Goal: Task Accomplishment & Management: Use online tool/utility

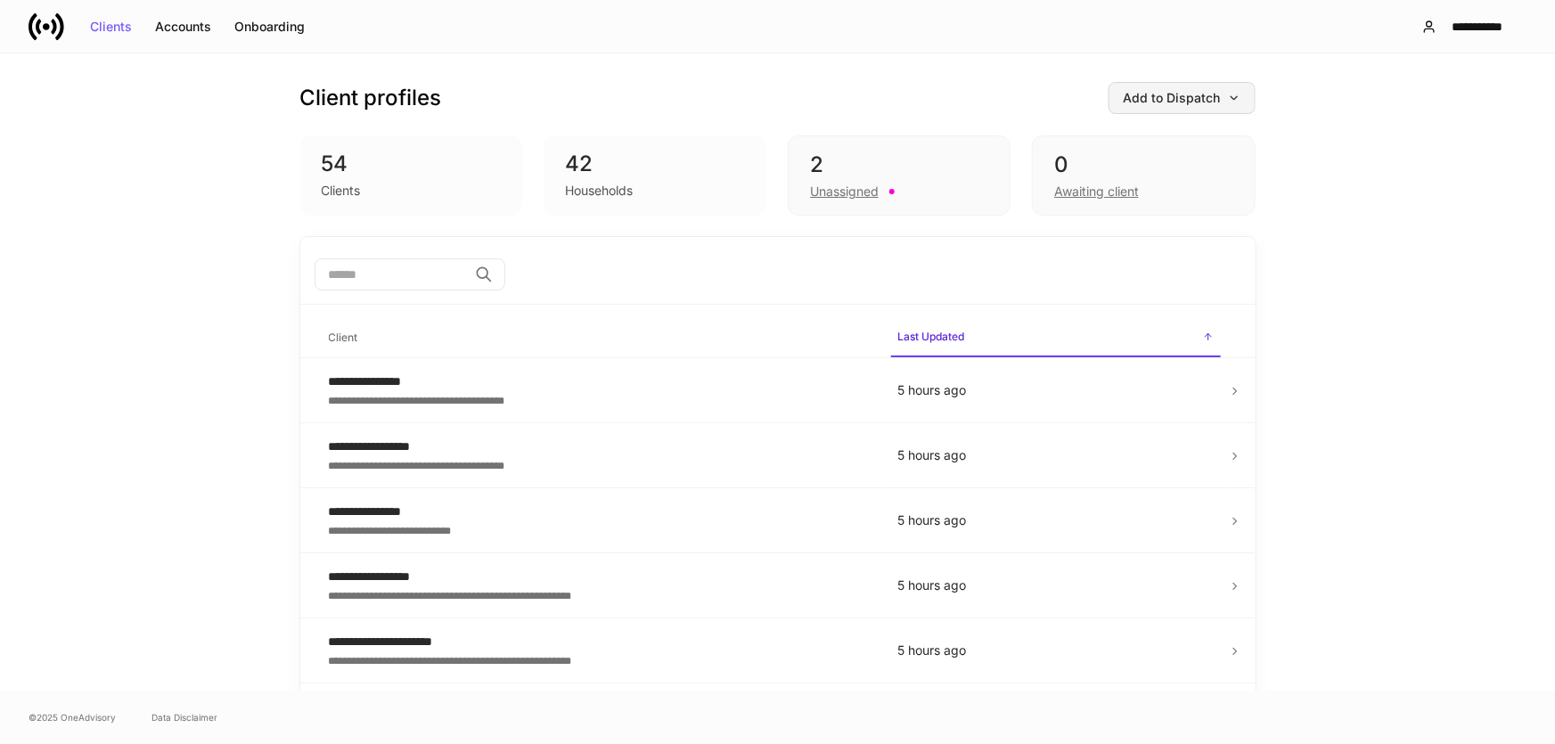
click at [1155, 94] on div "Add to Dispatch" at bounding box center [1182, 98] width 117 height 12
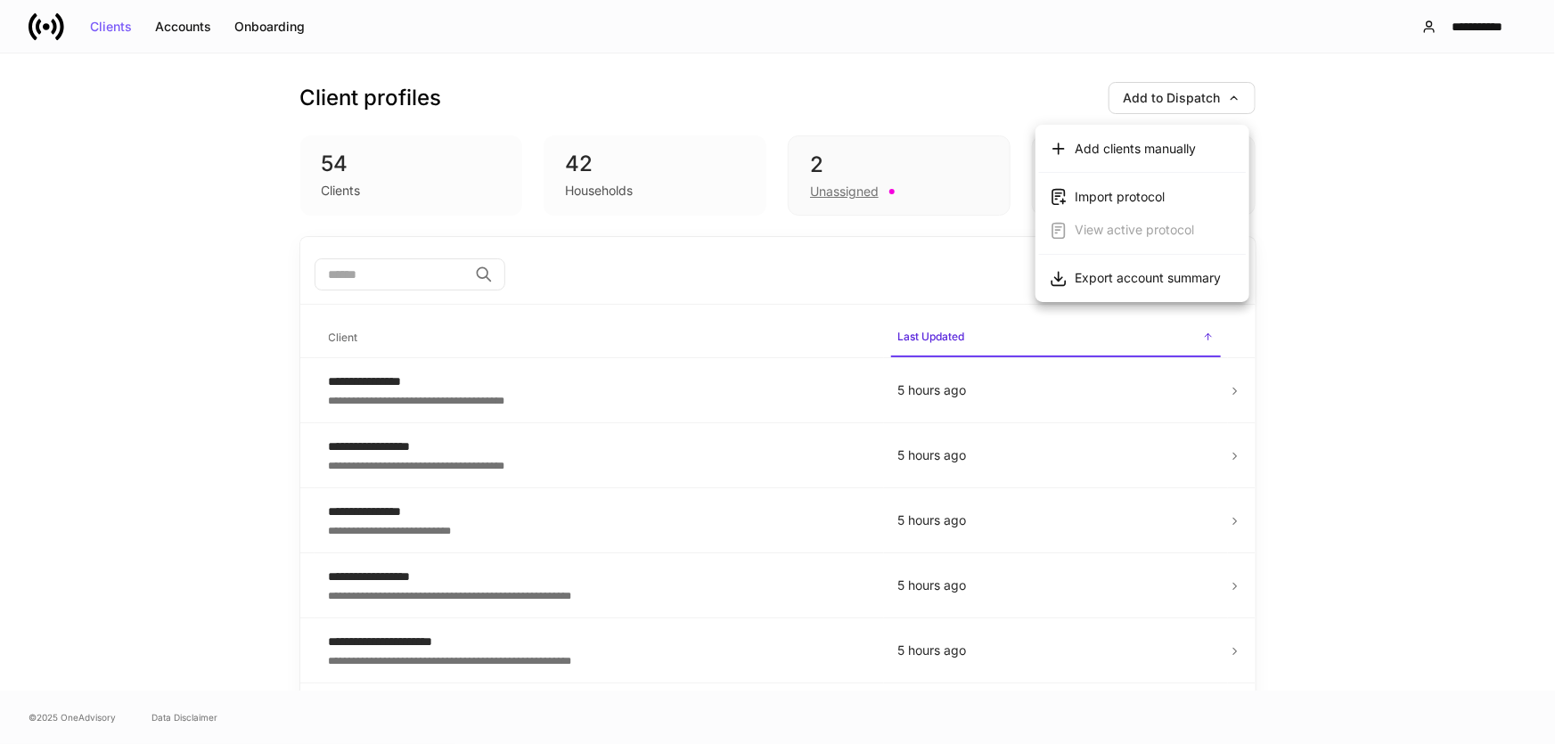
click at [1333, 133] on div at bounding box center [777, 372] width 1555 height 744
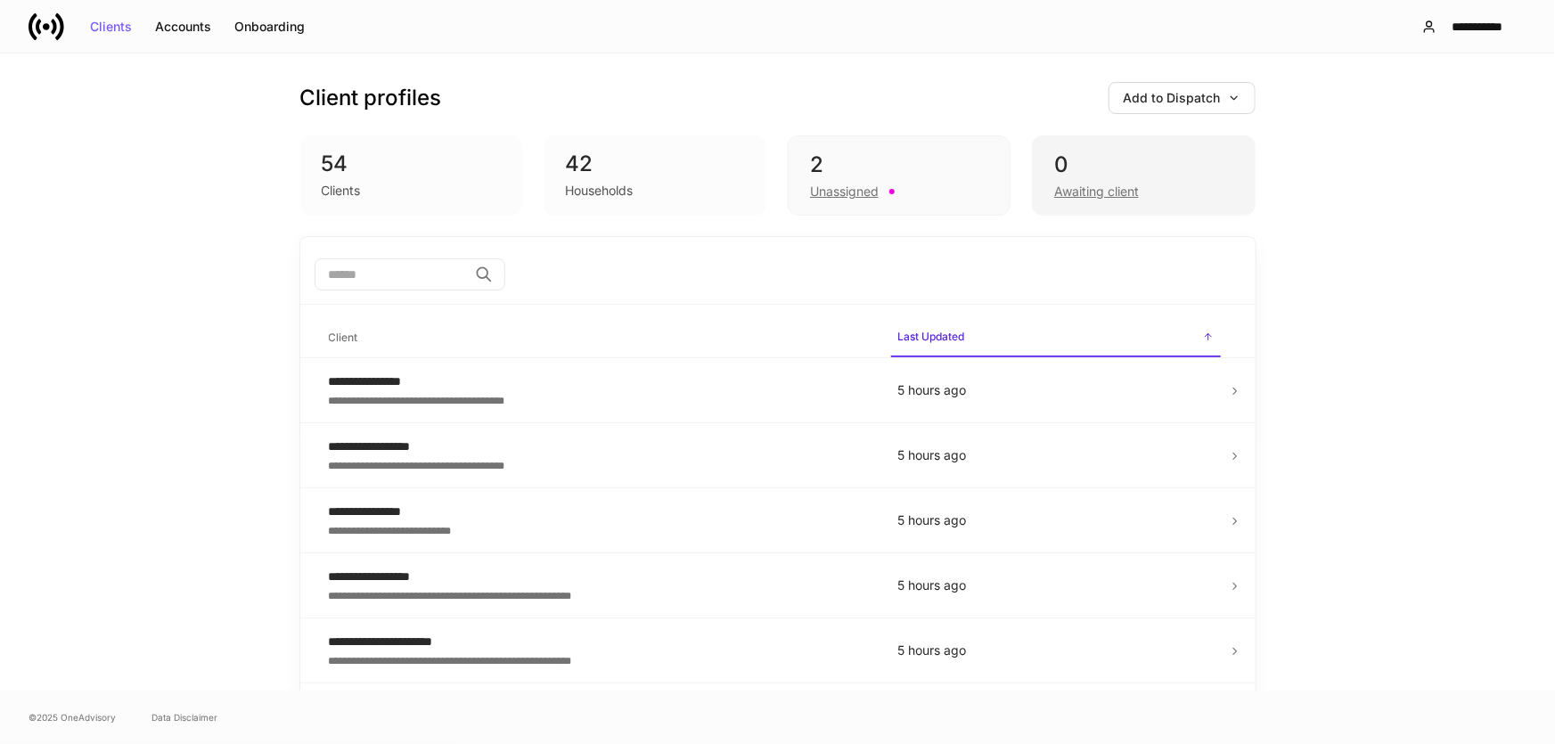
click at [1081, 192] on div "Awaiting client" at bounding box center [1096, 192] width 85 height 18
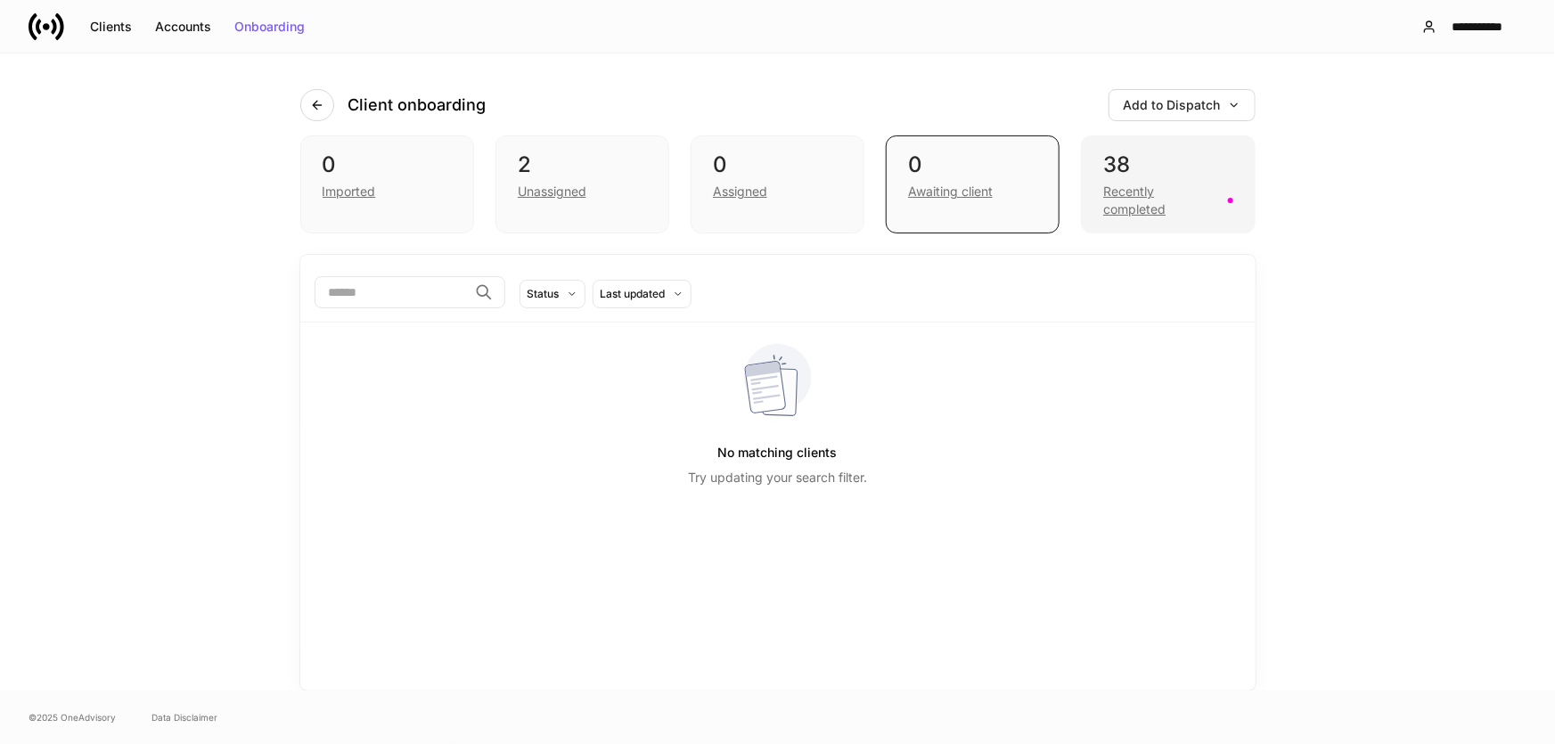
click at [1134, 199] on div "Recently completed" at bounding box center [1159, 201] width 113 height 36
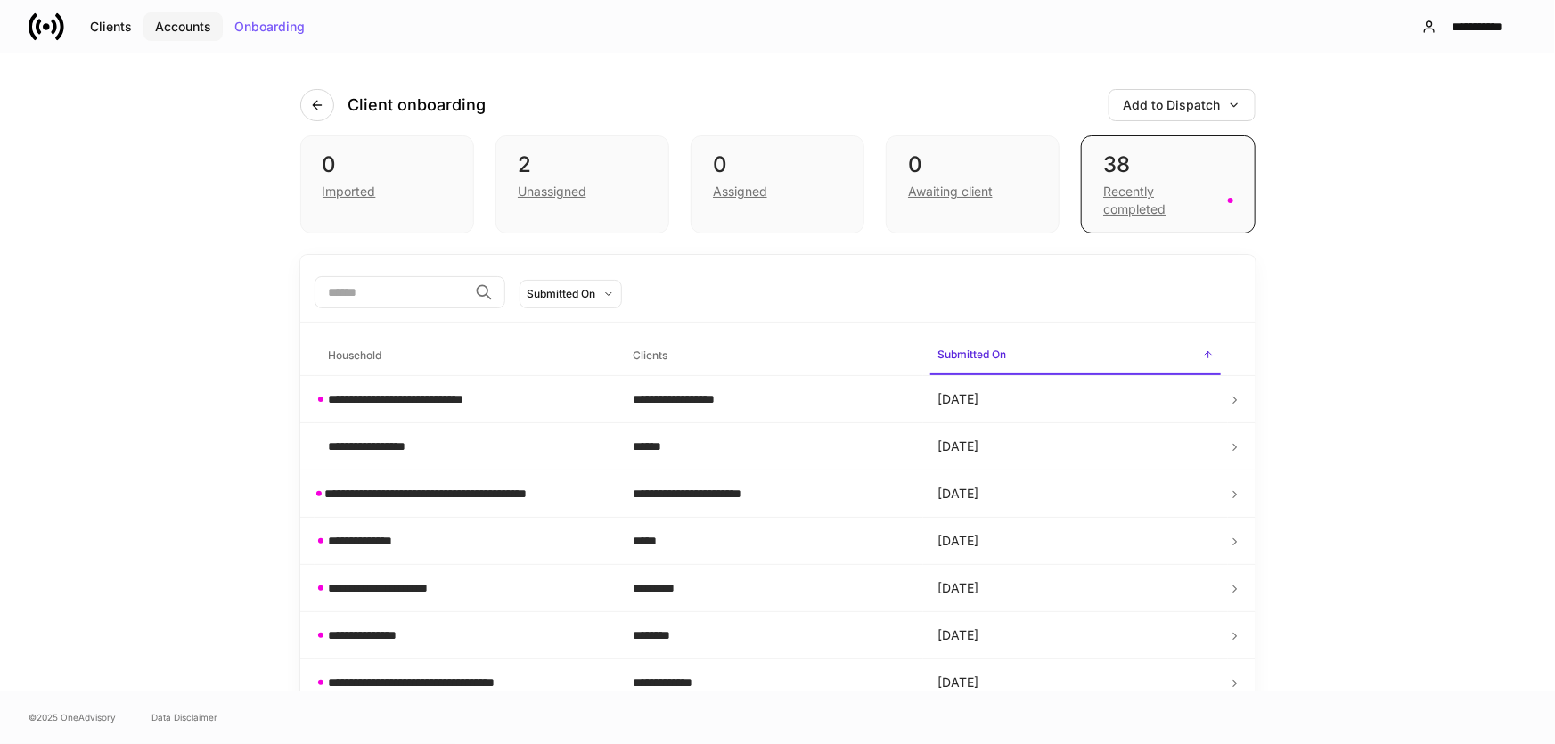
click at [176, 21] on div "Accounts" at bounding box center [183, 26] width 56 height 12
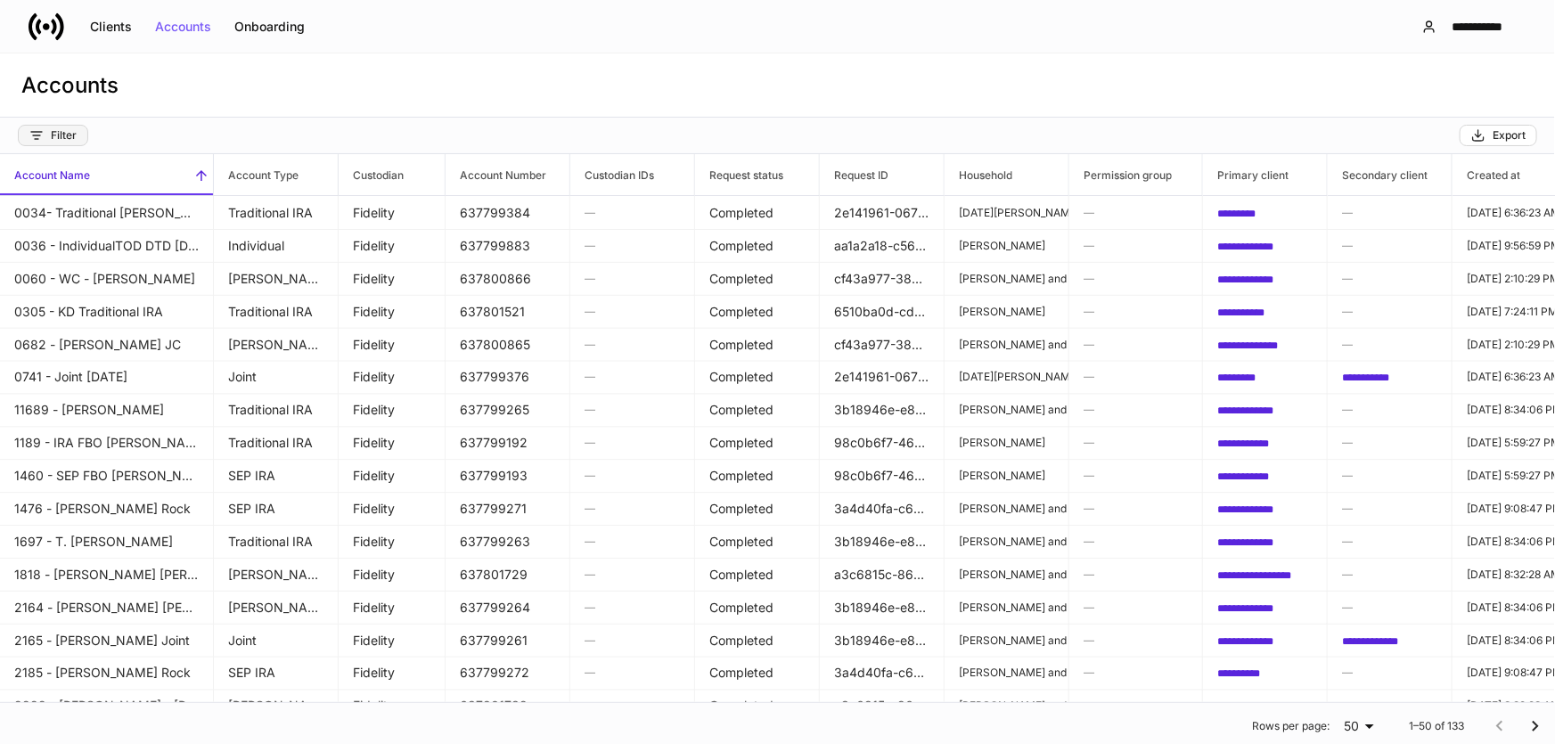
click at [61, 137] on div "Filter" at bounding box center [52, 135] width 47 height 14
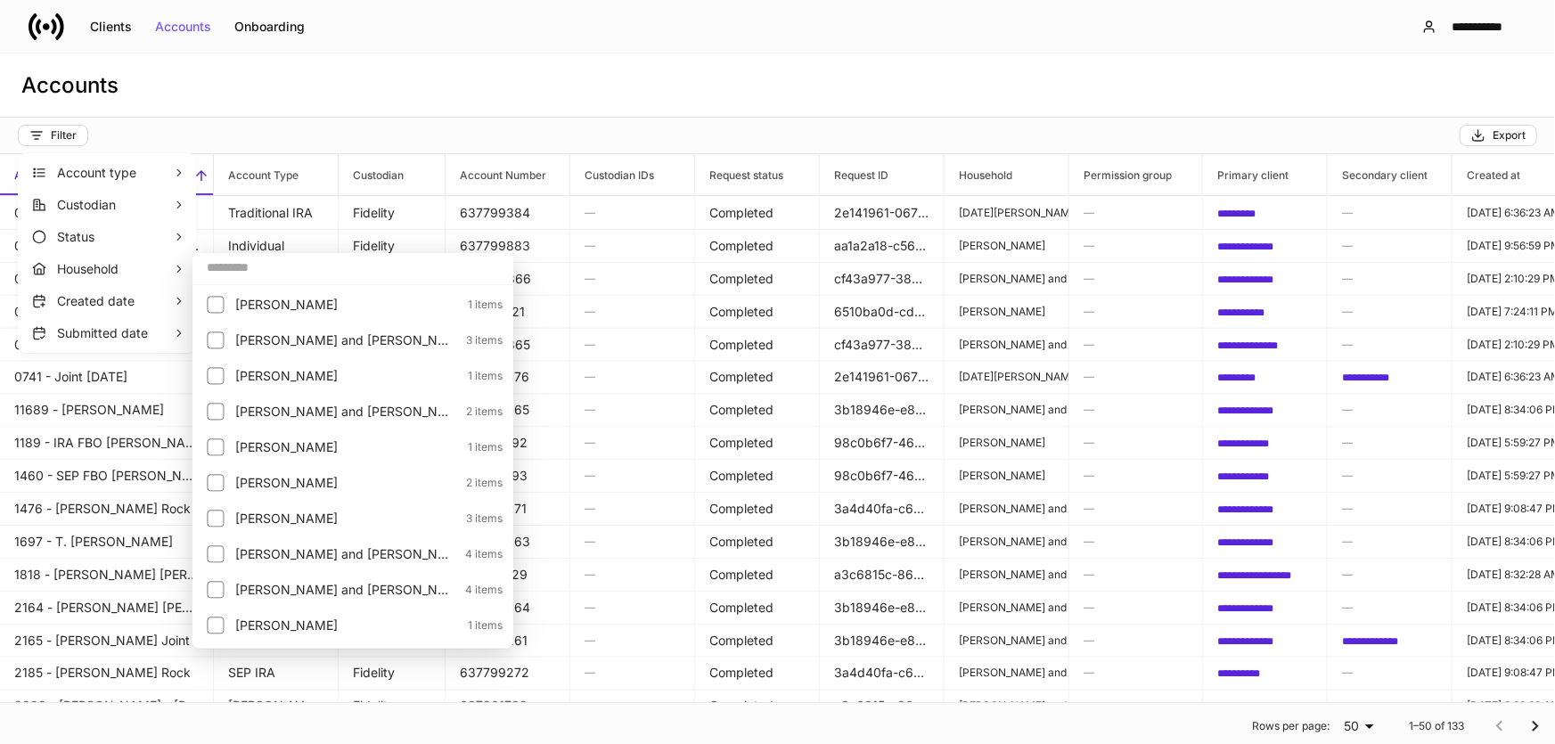
click at [105, 274] on p "Household" at bounding box center [87, 269] width 61 height 18
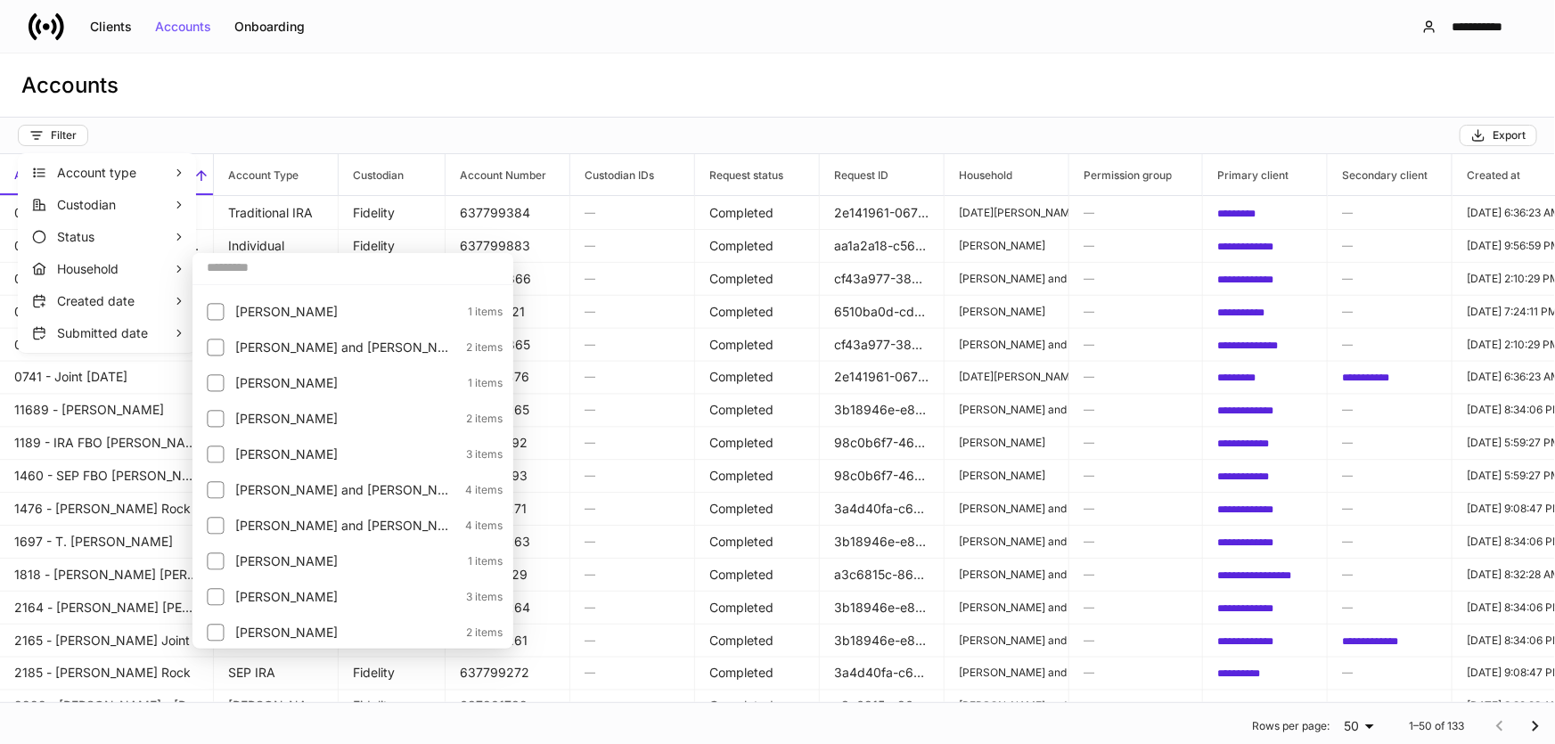
scroll to position [161, 0]
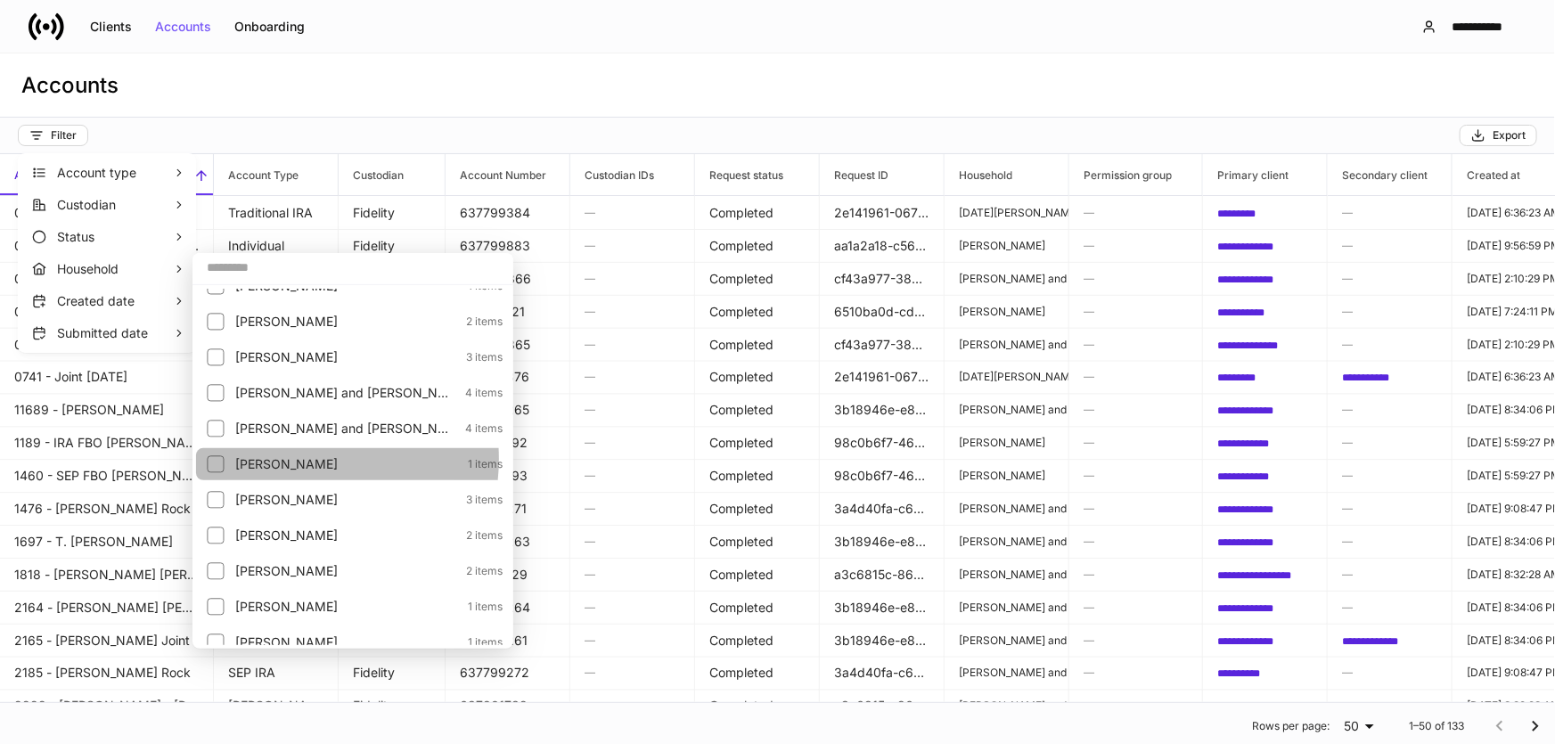
click at [291, 458] on p "[PERSON_NAME]" at bounding box center [346, 464] width 222 height 18
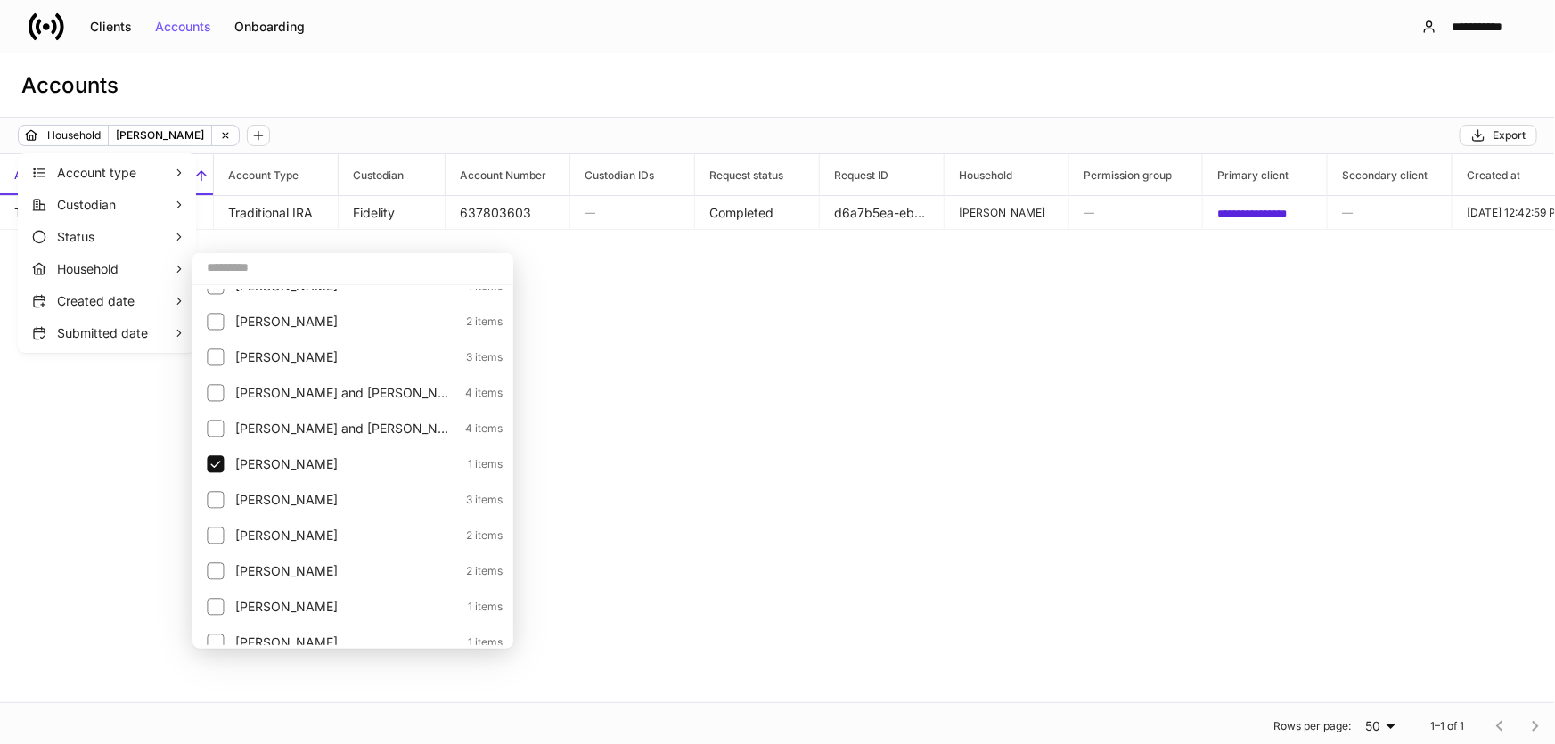
click at [675, 375] on div at bounding box center [777, 372] width 1555 height 744
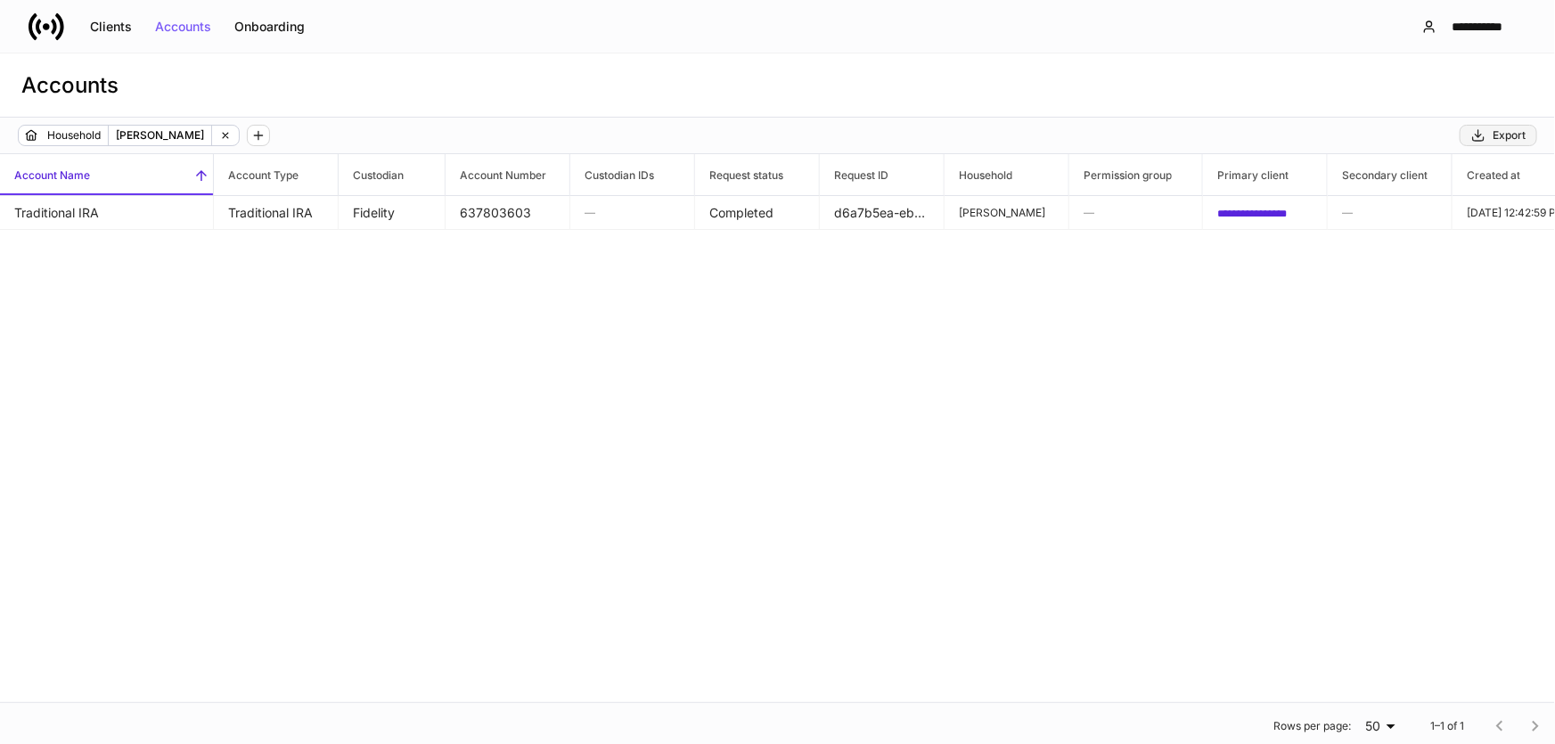
click at [1476, 128] on icon "button" at bounding box center [1478, 135] width 14 height 14
click at [231, 129] on icon at bounding box center [225, 135] width 12 height 12
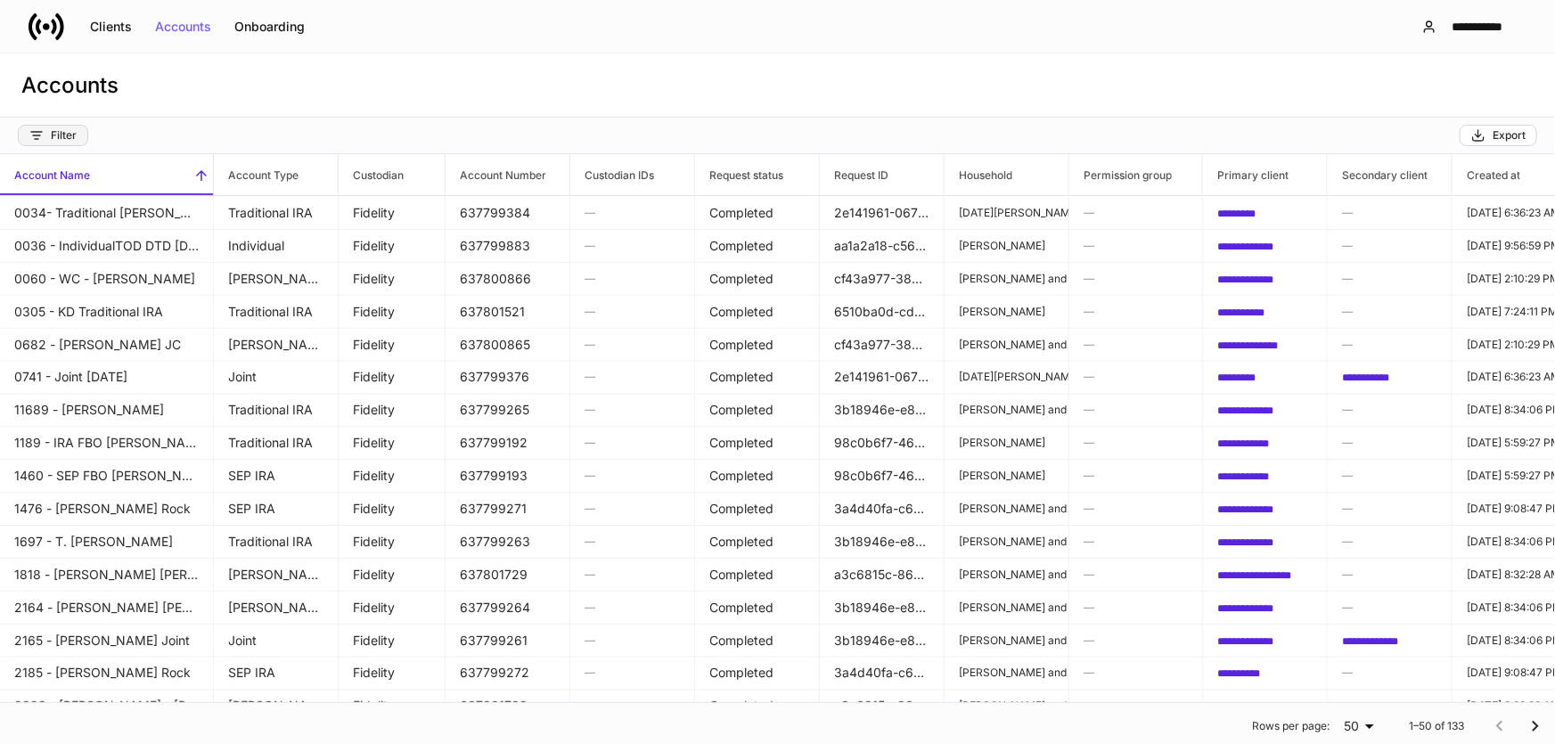
click at [51, 141] on div "Filter" at bounding box center [52, 135] width 47 height 14
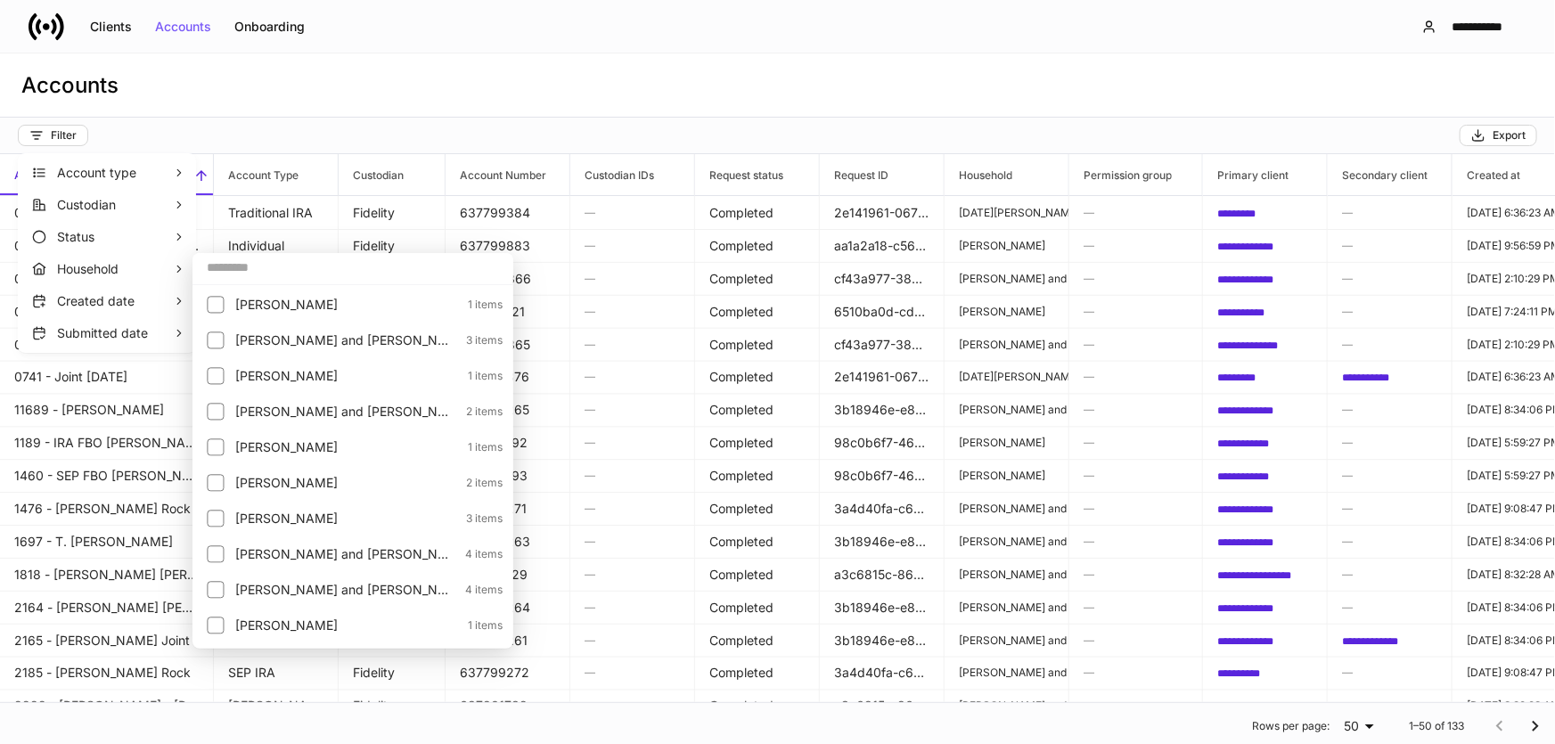
click at [285, 271] on input "text" at bounding box center [352, 267] width 321 height 32
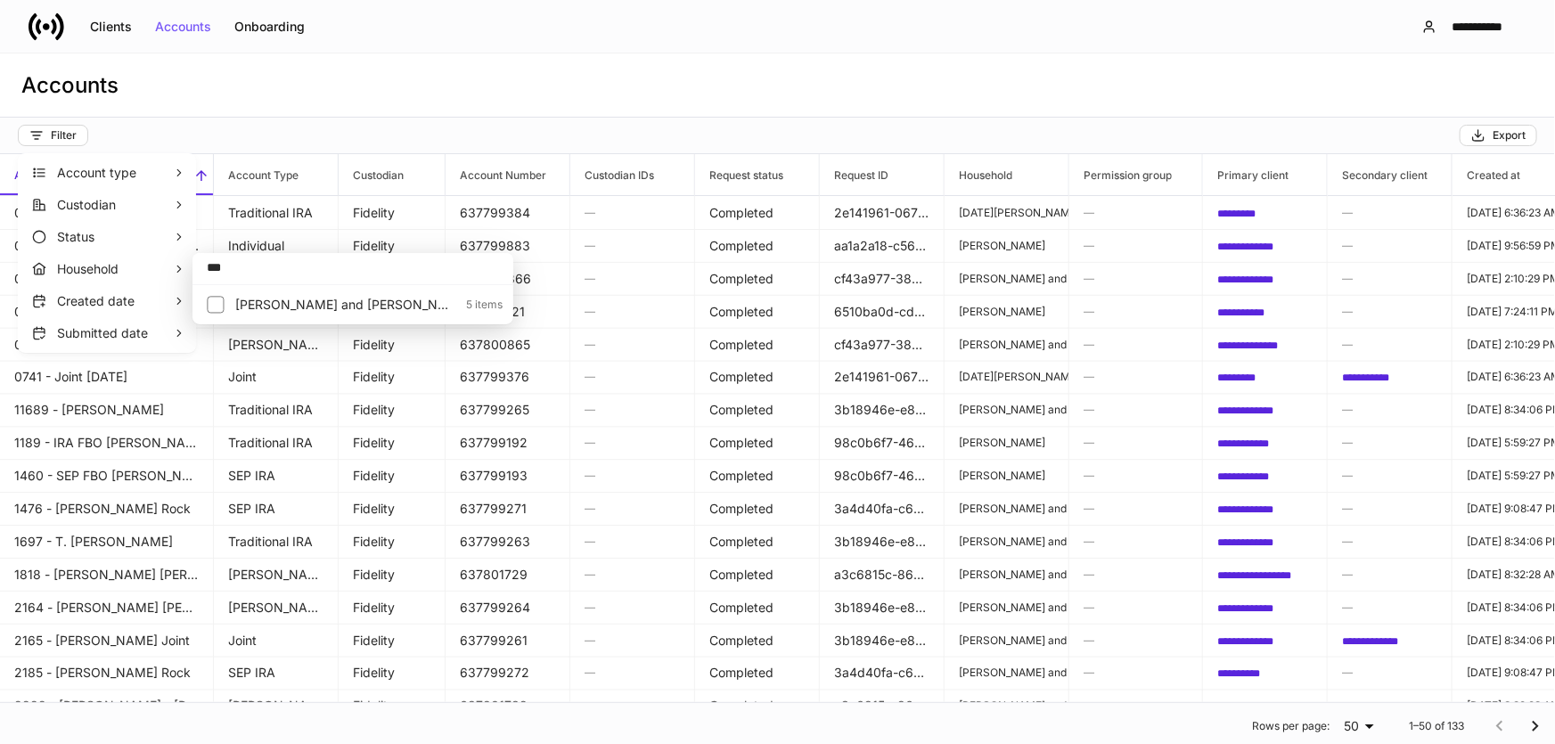
type input "***"
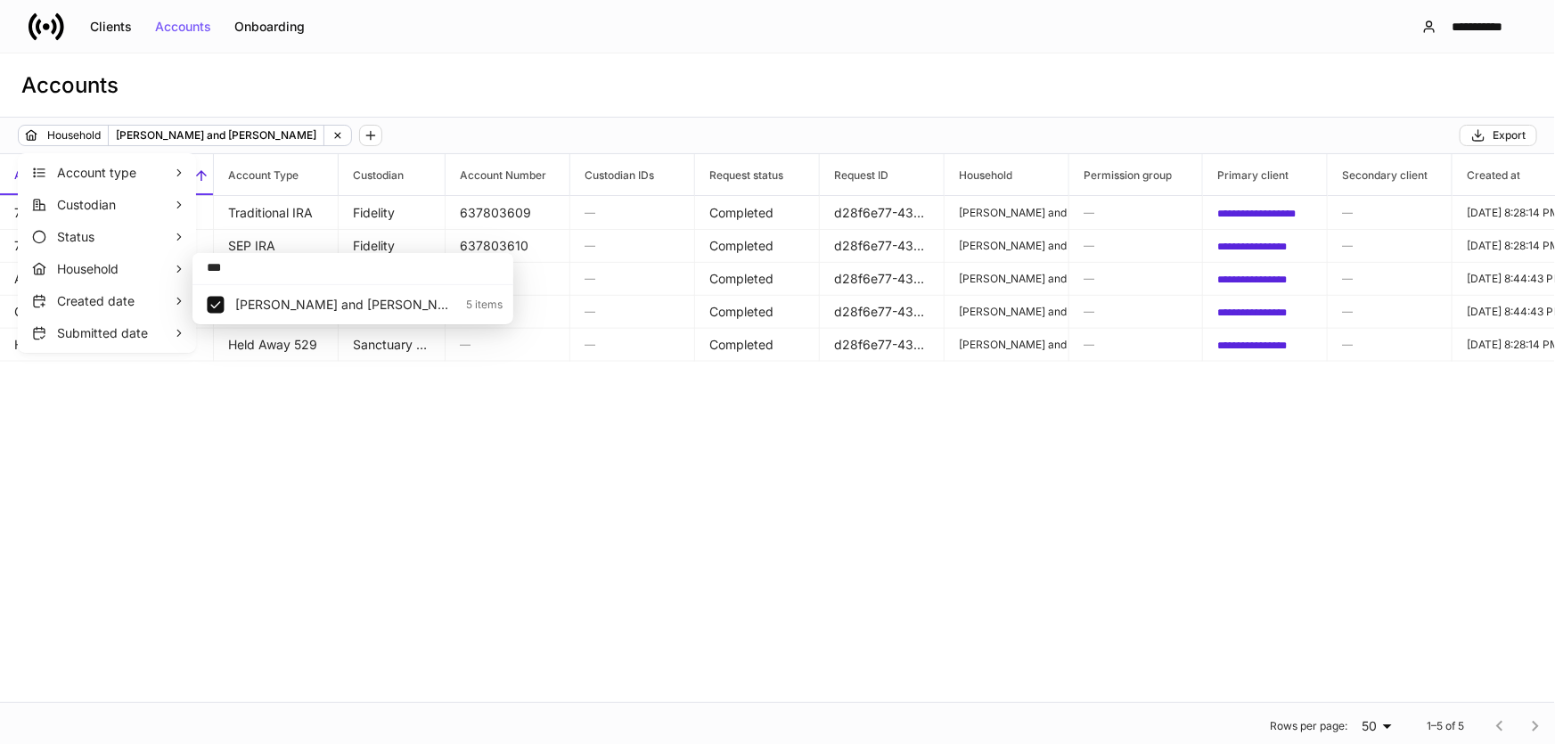
click at [706, 564] on div at bounding box center [777, 372] width 1555 height 744
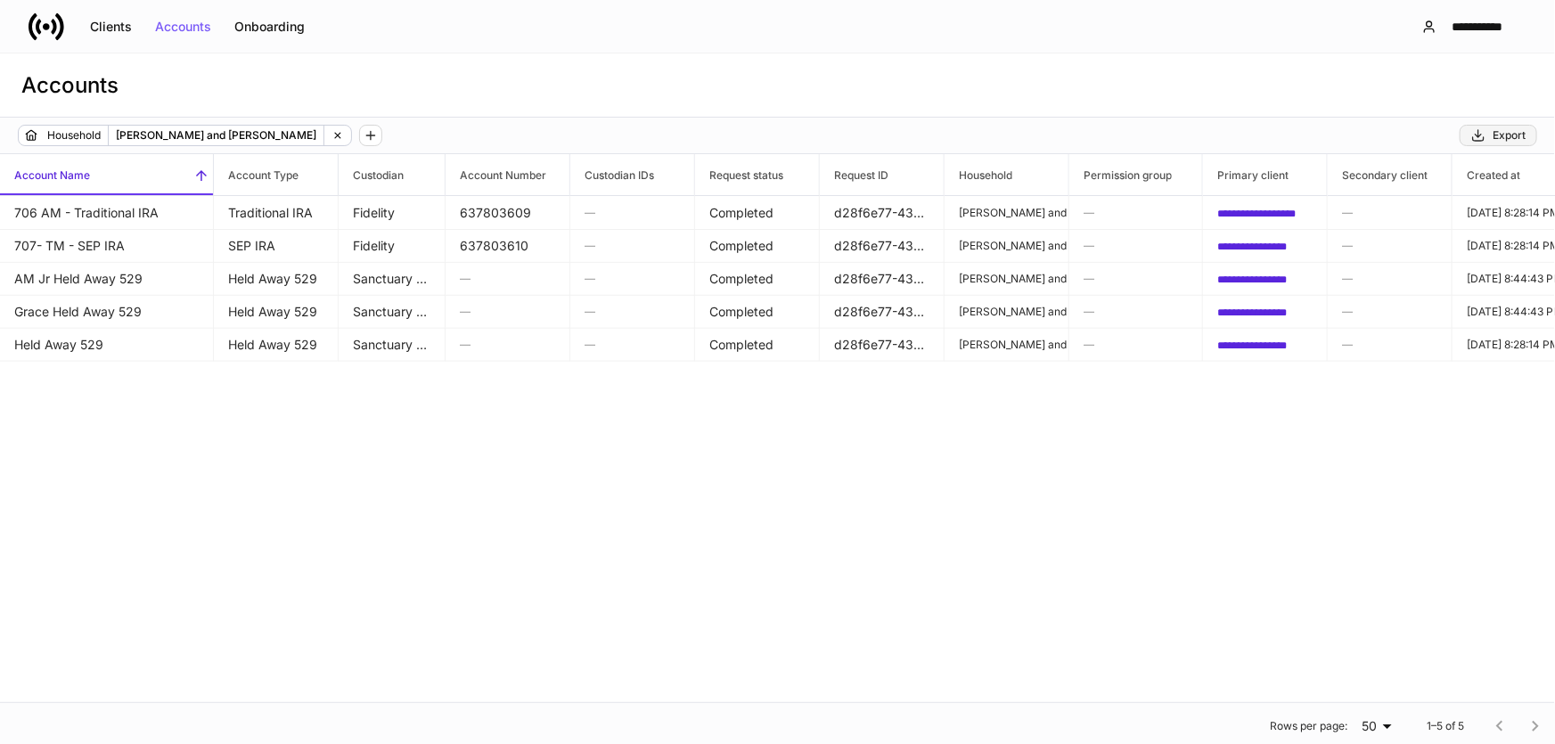
click at [1492, 127] on button "Export" at bounding box center [1499, 135] width 78 height 21
click at [371, 468] on div "**********" at bounding box center [777, 428] width 1555 height 548
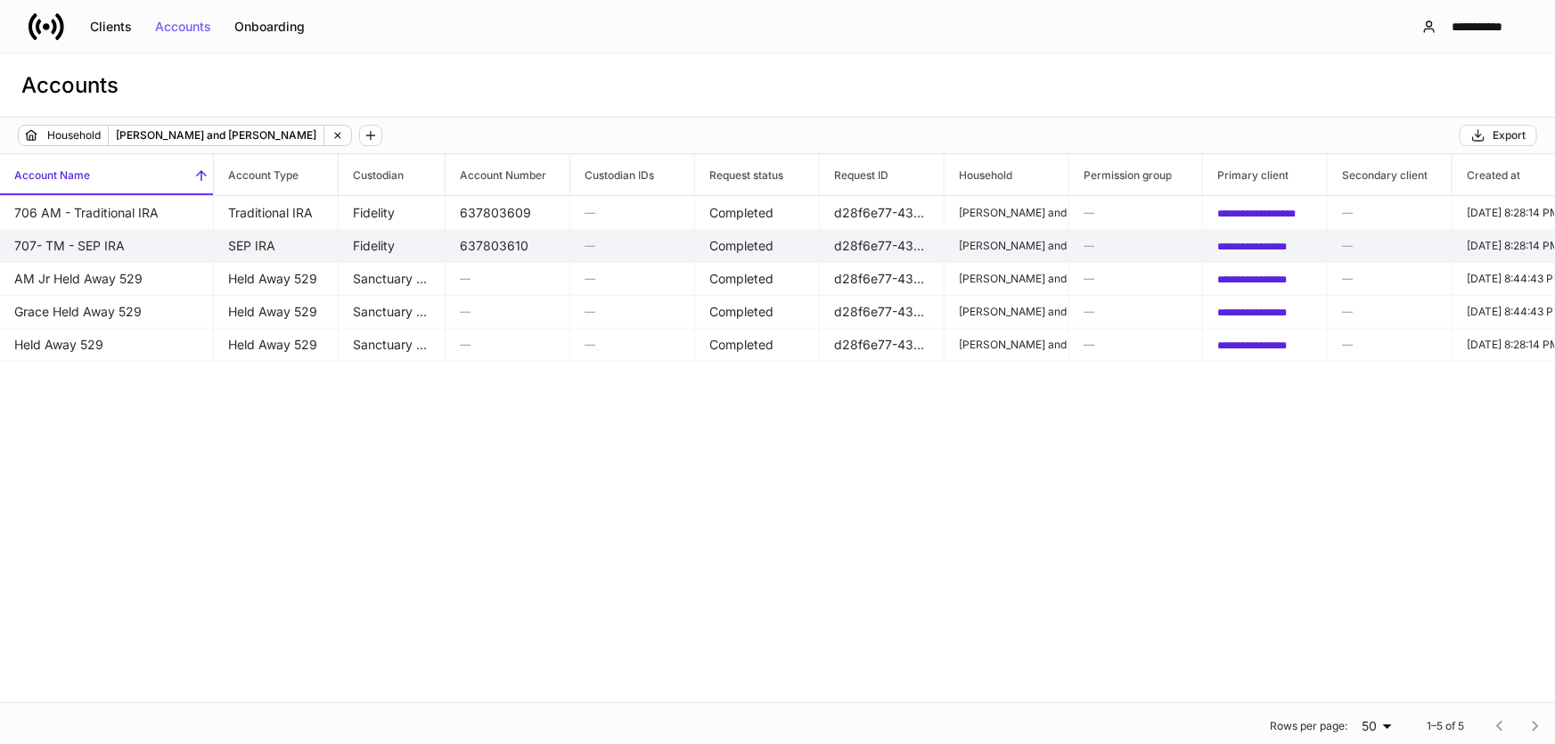
click at [210, 244] on td "707- TM - SEP IRA" at bounding box center [107, 246] width 214 height 34
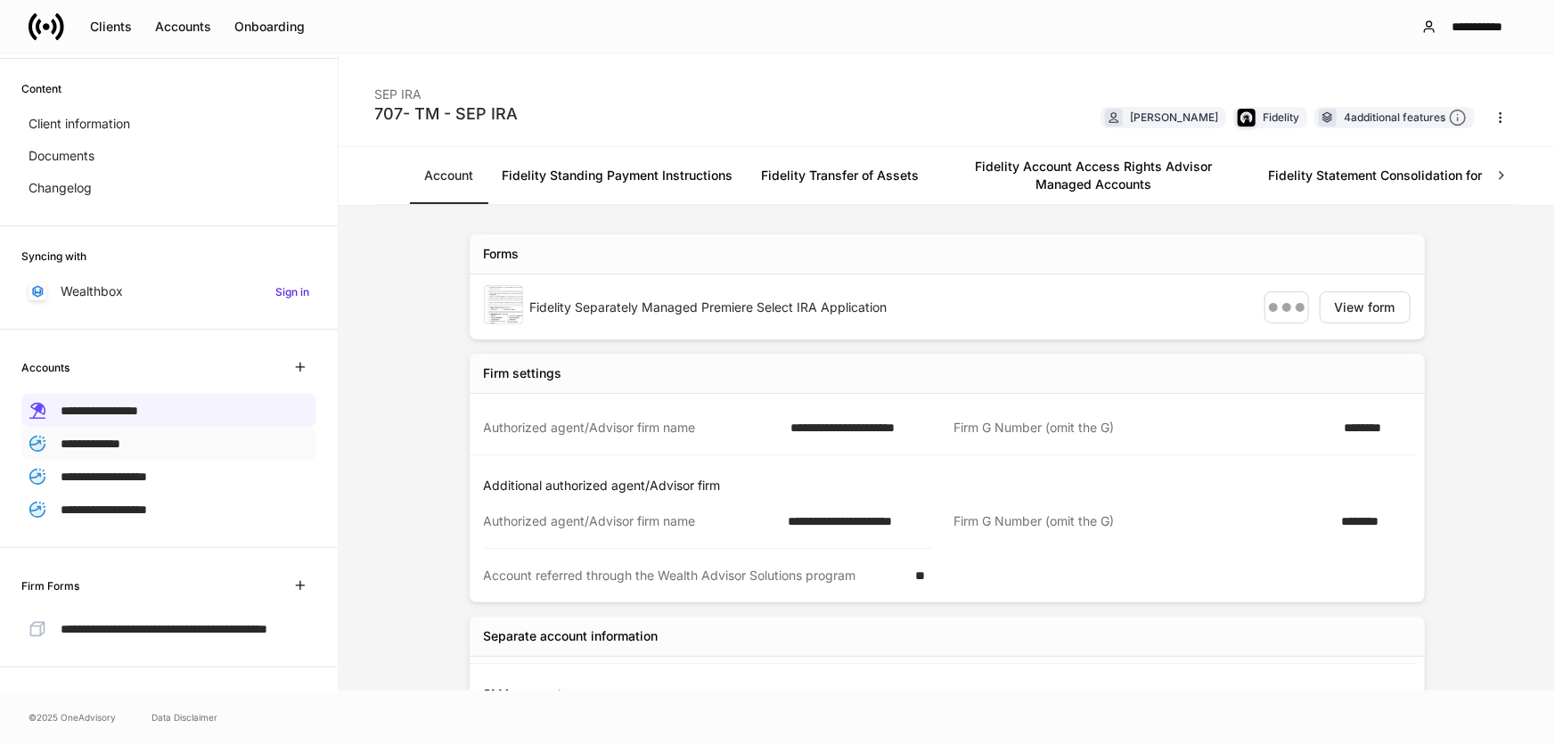
scroll to position [80, 0]
